Goal: Use online tool/utility: Utilize a website feature to perform a specific function

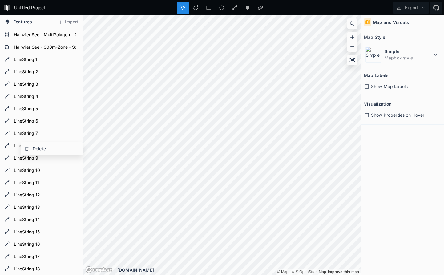
click at [20, 19] on span "Features" at bounding box center [22, 21] width 19 height 6
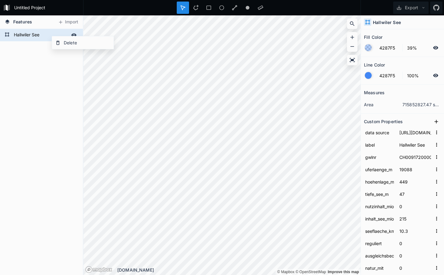
click at [49, 33] on form "Hallwiler See" at bounding box center [41, 34] width 58 height 9
click at [74, 33] on icon at bounding box center [74, 35] width 6 height 6
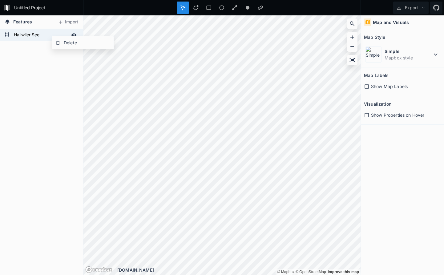
click at [35, 82] on div "Hallwiler See" at bounding box center [41, 152] width 83 height 246
click at [74, 35] on icon at bounding box center [73, 34] width 5 height 3
click at [7, 35] on icon at bounding box center [7, 34] width 5 height 5
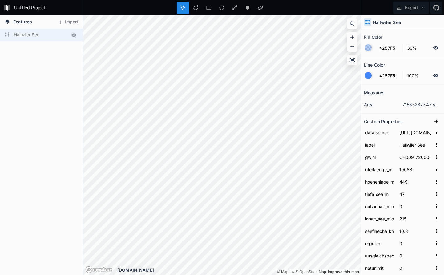
click at [7, 35] on icon at bounding box center [7, 34] width 5 height 5
click at [75, 35] on icon at bounding box center [73, 35] width 5 height 4
click at [22, 33] on form "Hallwiler See" at bounding box center [41, 34] width 58 height 9
click at [0, 0] on icon at bounding box center [0, 0] width 0 height 0
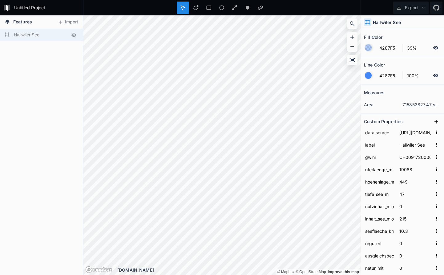
click at [74, 34] on icon at bounding box center [73, 35] width 5 height 4
click at [0, 0] on icon at bounding box center [0, 0] width 0 height 0
click at [74, 34] on icon at bounding box center [73, 35] width 5 height 4
click at [0, 0] on icon at bounding box center [0, 0] width 0 height 0
click at [74, 34] on icon at bounding box center [74, 35] width 6 height 6
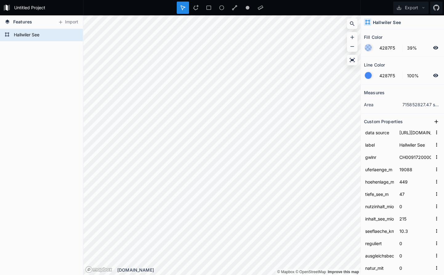
click at [0, 0] on icon at bounding box center [0, 0] width 0 height 0
click at [74, 34] on icon at bounding box center [74, 35] width 6 height 6
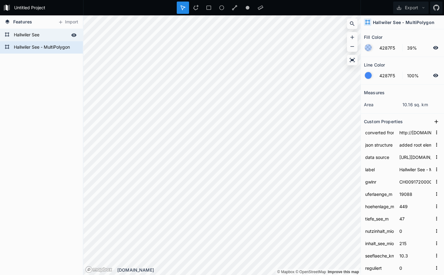
click at [75, 35] on icon at bounding box center [74, 35] width 6 height 6
click at [74, 48] on icon at bounding box center [74, 48] width 6 height 6
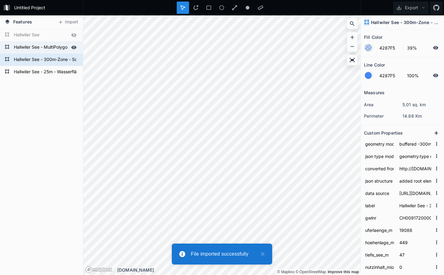
type input "Hallwiler See - 25m - Wasserfläche ohne Uferzone"
type input "buffered -25m using turf library"
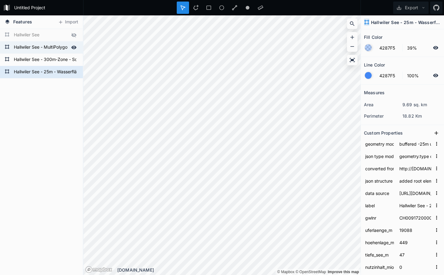
drag, startPoint x: 23, startPoint y: 71, endPoint x: 41, endPoint y: 43, distance: 33.1
click at [41, 43] on div "Hallwiler See - 25m - Wasserfläche ohne Uferzone Hallwiler See - 300m-Zone - Sc…" at bounding box center [41, 53] width 83 height 49
drag, startPoint x: 26, startPoint y: 72, endPoint x: 50, endPoint y: 44, distance: 37.1
click at [50, 44] on div "Hallwiler See - 25m - Wasserfläche ohne Uferzone Hallwiler See - 300m-Zone - Sc…" at bounding box center [41, 53] width 83 height 49
drag, startPoint x: 38, startPoint y: 58, endPoint x: 55, endPoint y: 124, distance: 67.9
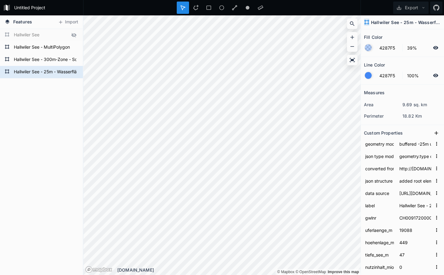
click at [55, 78] on div "Hallwiler See - 25m - Wasserfläche ohne Uferzone Hallwiler See - 300m-Zone - Sc…" at bounding box center [41, 53] width 83 height 49
type input "Hallwiler See - 300m-Zone - Schwimmwestenpflicht"
type input "buffered -300m using turf library"
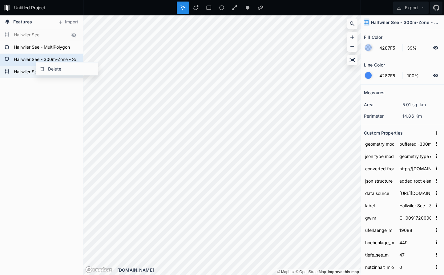
click at [25, 74] on form "Hallwiler See - 25m - Wasserfläche ohne Uferzone" at bounding box center [41, 71] width 58 height 9
type input "Hallwiler See - 25m - Wasserfläche ohne Uferzone"
type input "buffered -25m using turf library"
click at [24, 60] on form "Hallwiler See - 300m-Zone - Schwimmwestenpflicht" at bounding box center [41, 59] width 58 height 9
type input "Hallwiler See - 300m-Zone - Schwimmwestenpflicht"
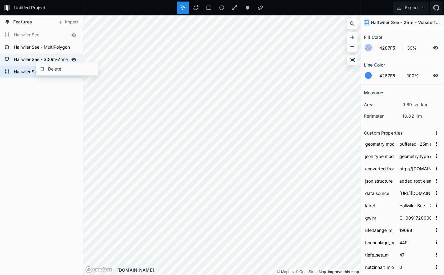
type input "buffered -300m using turf library"
click at [24, 72] on form "Hallwiler See - 25m - Wasserfläche ohne Uferzone" at bounding box center [41, 71] width 58 height 9
type input "Hallwiler See - 25m - Wasserfläche ohne Uferzone"
type input "buffered -25m using turf library"
click at [44, 120] on div "Hallwiler See - 25m - Wasserfläche ohne Uferzone Hallwiler See - 300m-Zone - Sc…" at bounding box center [41, 152] width 83 height 246
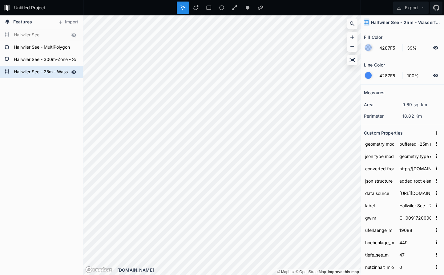
click at [72, 73] on icon at bounding box center [74, 72] width 6 height 6
click at [78, 72] on div "Hallwiler See - 25m - Wasserfläche ohne Uferzone" at bounding box center [41, 72] width 83 height 12
click at [75, 72] on icon at bounding box center [73, 72] width 5 height 4
click at [58, 73] on form "Hallwiler See - 25m - Wasserfläche ohne Uferzone" at bounding box center [41, 71] width 58 height 9
click at [84, 82] on div "Delete" at bounding box center [92, 83] width 62 height 13
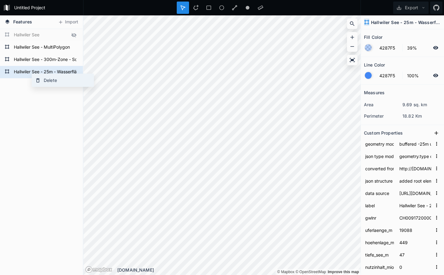
click at [46, 79] on div "Delete" at bounding box center [63, 80] width 62 height 13
click at [29, 60] on form "Hallwiler See - 300m-Zone - Schwimmwestenpflicht" at bounding box center [41, 59] width 58 height 9
type input "buffered -300m using turf library"
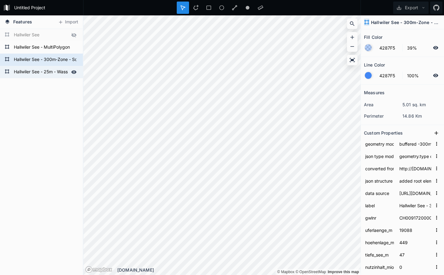
drag, startPoint x: 26, startPoint y: 59, endPoint x: 18, endPoint y: 74, distance: 16.8
click at [26, 78] on div "Hallwiler See - 25m - Wasserfläche ohne Uferzone Hallwiler See - 300m-Zone - Sc…" at bounding box center [41, 53] width 83 height 49
click at [5, 58] on icon at bounding box center [7, 59] width 4 height 4
click at [4, 58] on div "Hallwiler See - 300m-Zone - Schwimmwestenpflicht" at bounding box center [41, 60] width 83 height 12
click at [33, 57] on form "Hallwiler See - 300m-Zone - Schwimmwestenpflicht" at bounding box center [41, 59] width 58 height 9
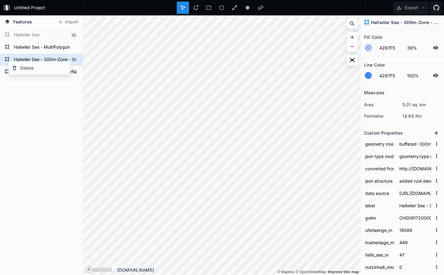
click at [28, 24] on span "Features" at bounding box center [22, 21] width 19 height 6
click at [19, 22] on span "Features" at bounding box center [22, 21] width 19 height 6
click at [31, 35] on form "Hallwiler See" at bounding box center [41, 34] width 58 height 9
type input "Hallwiler See"
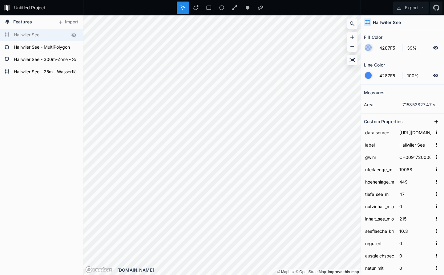
click at [74, 36] on icon at bounding box center [74, 35] width 6 height 6
click at [57, 45] on div "Delete" at bounding box center [69, 44] width 62 height 13
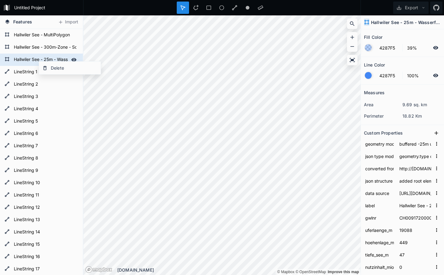
click at [59, 60] on form "Hallwiler See - 25m - Wasserfläche ohne Uferzone" at bounding box center [41, 59] width 58 height 9
click at [53, 109] on div "Features Import LineString 18 LineString 17 LineString 16 LineString 15 LineStr…" at bounding box center [222, 144] width 444 height 259
click at [74, 60] on icon at bounding box center [73, 59] width 5 height 3
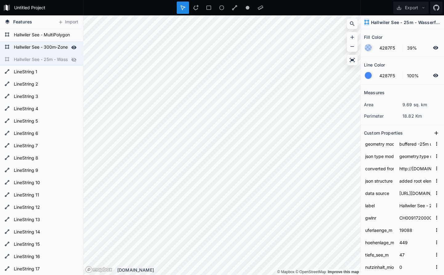
click at [74, 48] on icon at bounding box center [74, 48] width 6 height 6
click at [74, 35] on icon at bounding box center [73, 34] width 5 height 3
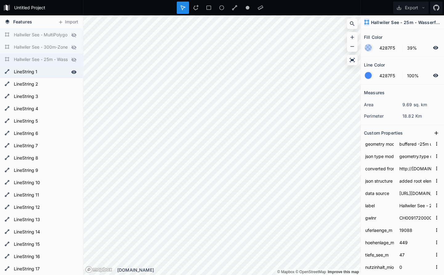
click at [42, 70] on form "LineString 1" at bounding box center [41, 71] width 58 height 9
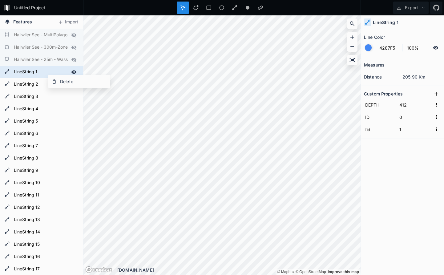
click at [45, 72] on form "LineString 1" at bounding box center [41, 71] width 58 height 9
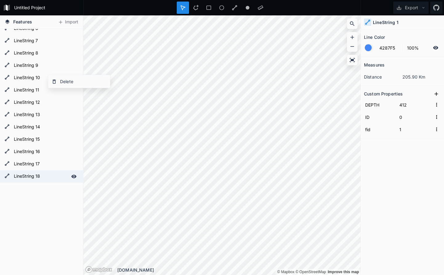
click at [42, 176] on form "LineString 18" at bounding box center [41, 176] width 58 height 9
type input "442"
type input "17"
type input "18"
click at [75, 176] on icon at bounding box center [73, 175] width 5 height 3
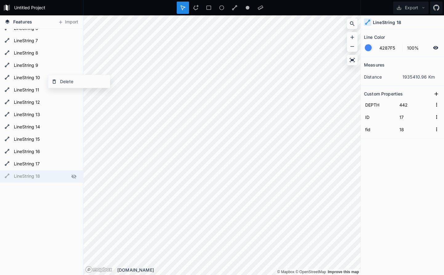
click at [75, 176] on icon at bounding box center [73, 176] width 5 height 4
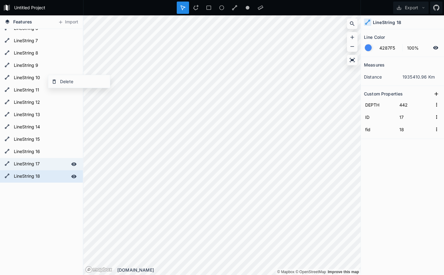
click at [54, 166] on form "LineString 17" at bounding box center [41, 163] width 58 height 9
type input "432"
type input "16"
type input "17"
click at [55, 176] on form "LineString 18" at bounding box center [41, 176] width 58 height 9
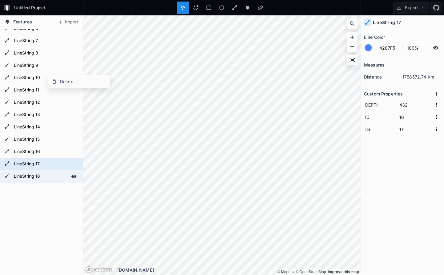
type input "442"
type input "17"
type input "18"
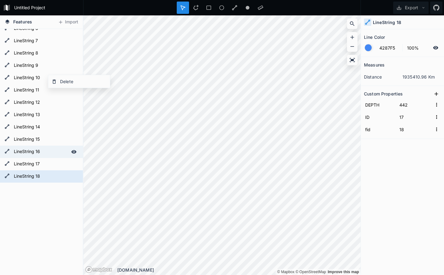
click at [54, 152] on form "LineString 16" at bounding box center [41, 151] width 58 height 9
type input "422"
type input "15"
type input "16"
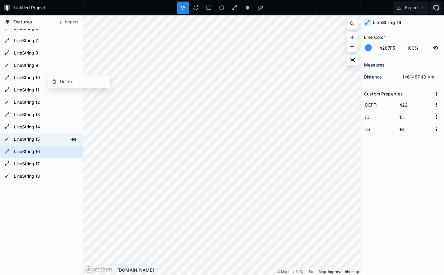
click at [52, 138] on form "LineString 15" at bounding box center [41, 139] width 58 height 9
type input "412"
type input "14"
type input "15"
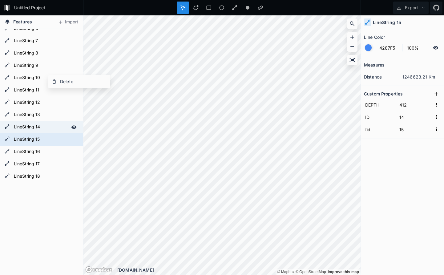
click at [52, 126] on form "LineString 14" at bounding box center [41, 126] width 58 height 9
type input "13"
type input "14"
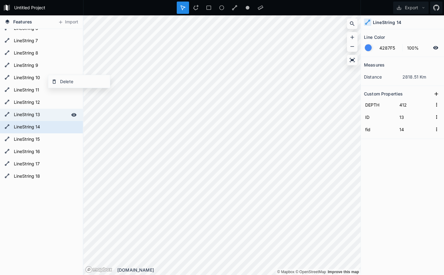
click at [51, 113] on form "LineString 13" at bounding box center [41, 114] width 58 height 9
type input "12"
type input "13"
